Goal: Information Seeking & Learning: Learn about a topic

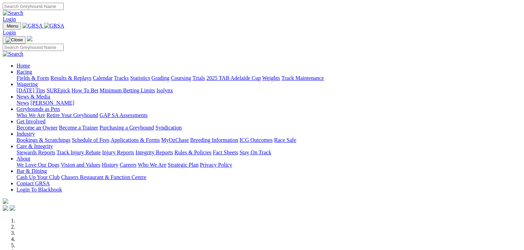
click at [17, 75] on link "Fields & Form" at bounding box center [33, 78] width 32 height 6
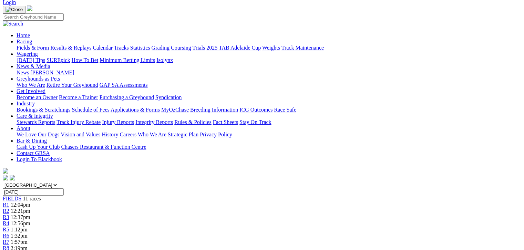
scroll to position [52, 0]
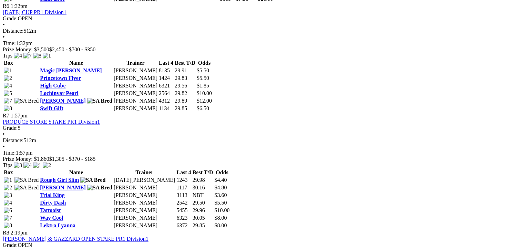
scroll to position [938, 0]
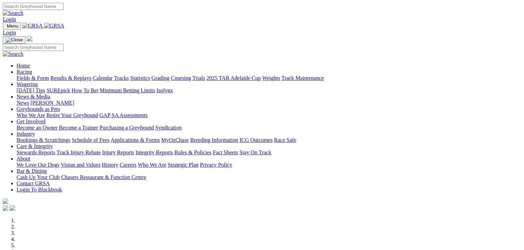
click at [30, 75] on link "Fields & Form" at bounding box center [33, 78] width 32 height 6
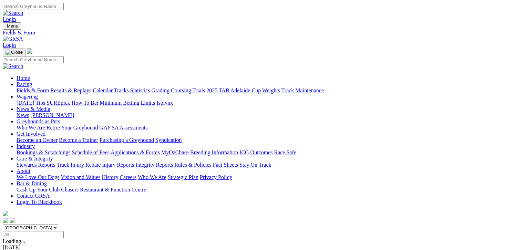
scroll to position [95, 0]
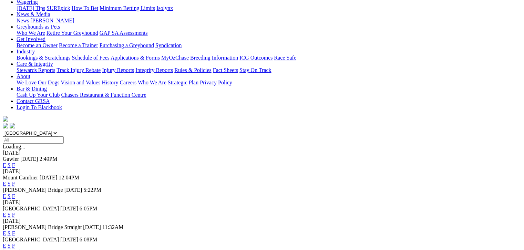
click at [15, 181] on link "F" at bounding box center [13, 184] width 3 height 6
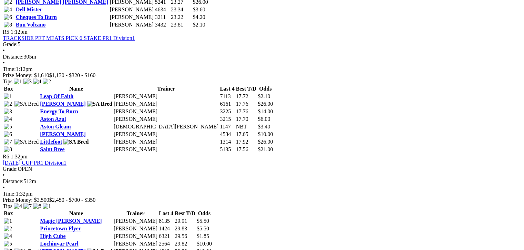
scroll to position [758, 0]
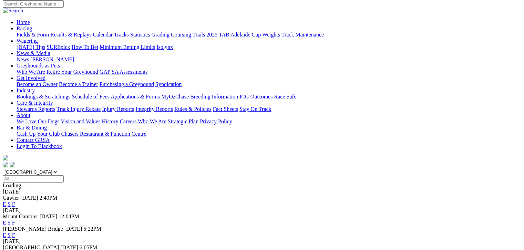
scroll to position [60, 0]
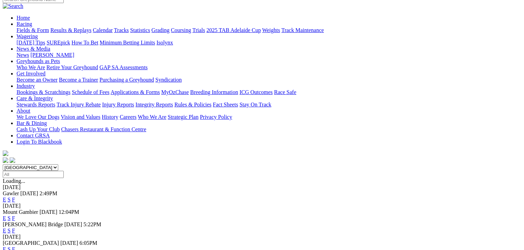
click at [15, 228] on link "F" at bounding box center [13, 231] width 3 height 6
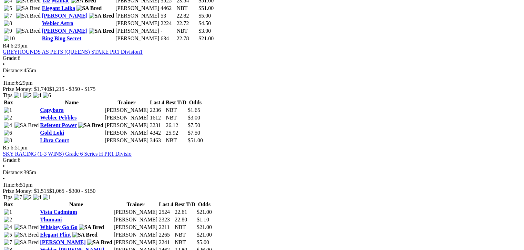
scroll to position [646, 0]
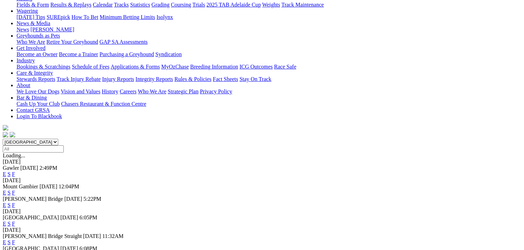
scroll to position [121, 0]
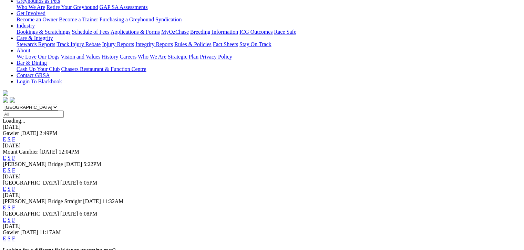
click at [15, 236] on link "F" at bounding box center [13, 239] width 3 height 6
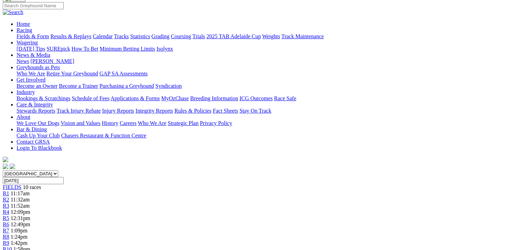
scroll to position [52, 0]
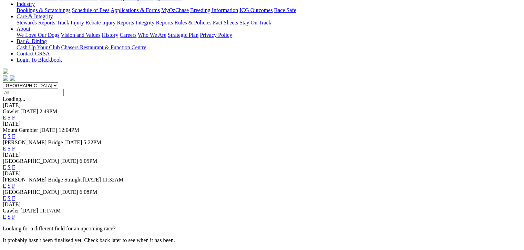
scroll to position [146, 0]
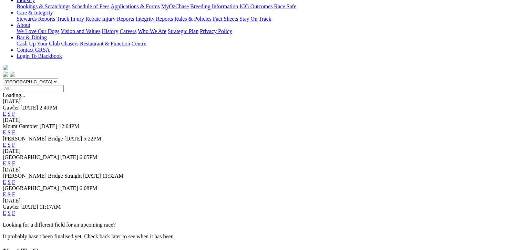
click at [15, 192] on link "F" at bounding box center [13, 195] width 3 height 6
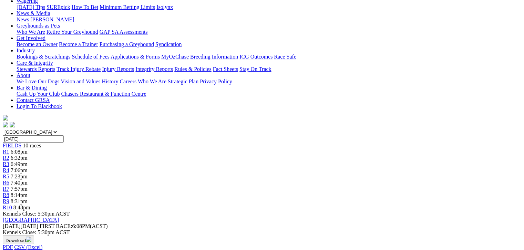
scroll to position [103, 0]
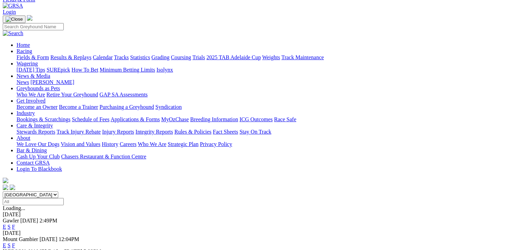
scroll to position [34, 0]
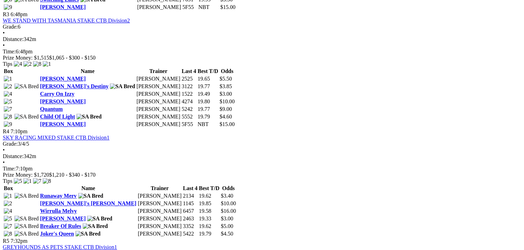
scroll to position [577, 0]
